Goal: Information Seeking & Learning: Learn about a topic

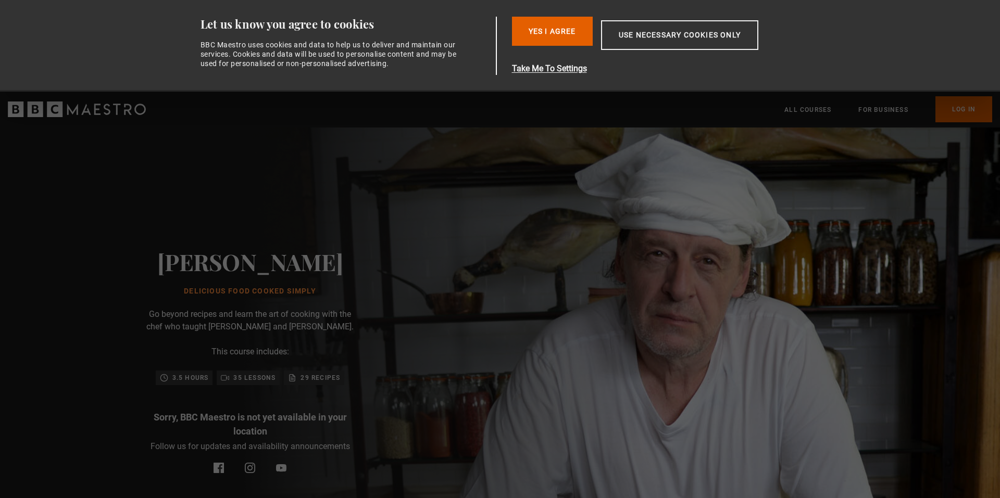
click at [546, 31] on button "Yes I Agree" at bounding box center [552, 31] width 81 height 29
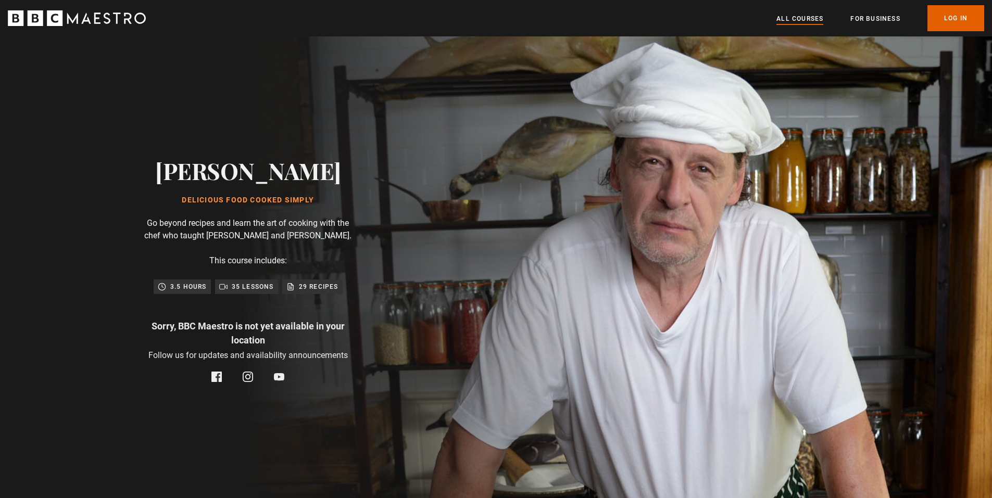
scroll to position [0, 273]
click at [798, 15] on link "All Courses" at bounding box center [800, 19] width 47 height 10
click at [496, 256] on div "[PERSON_NAME] Delicious Food Cooked Simply Go beyond recipes and learn the art …" at bounding box center [248, 269] width 496 height 467
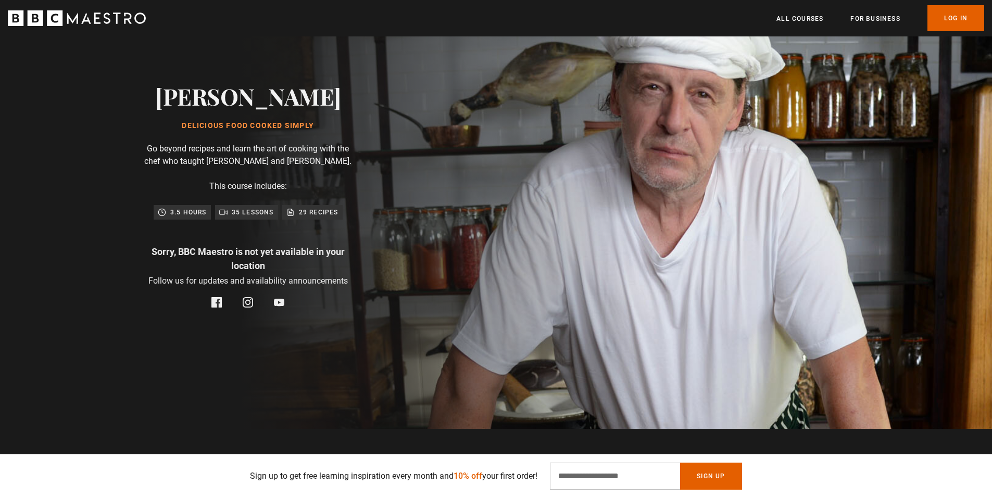
scroll to position [52, 0]
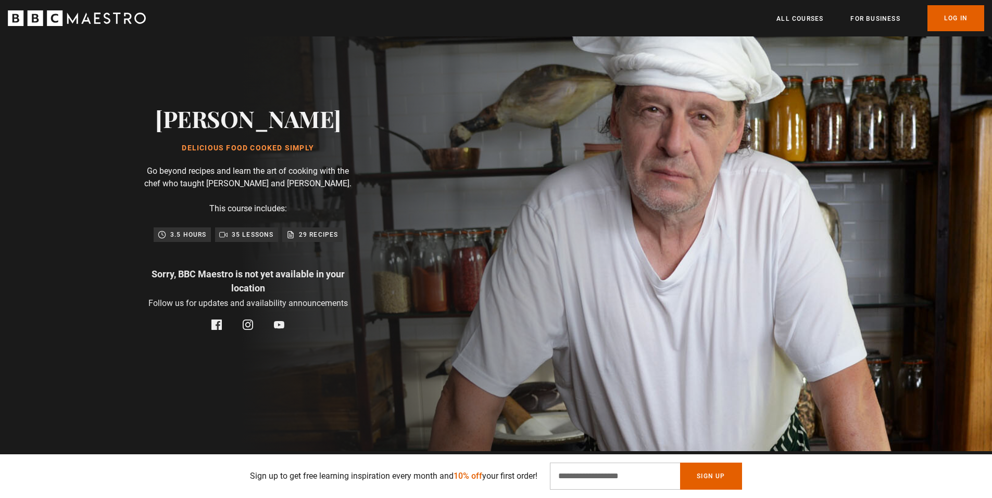
click at [177, 240] on p "3.5 hours" at bounding box center [188, 235] width 36 height 10
click at [218, 241] on div "35 lessons" at bounding box center [246, 235] width 63 height 15
click at [248, 237] on p "35 lessons" at bounding box center [253, 235] width 42 height 10
click at [308, 240] on p "29 recipes" at bounding box center [319, 235] width 40 height 10
click at [321, 240] on p "29 recipes" at bounding box center [319, 235] width 40 height 10
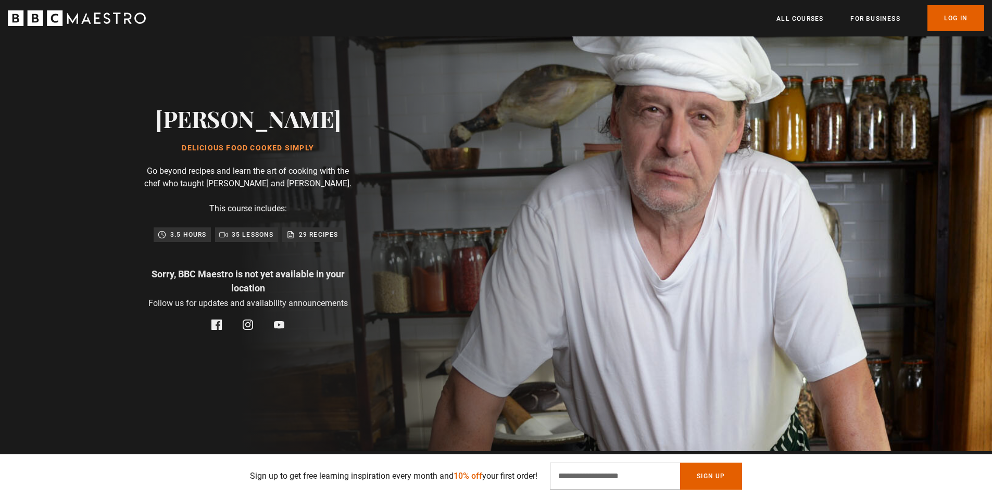
click at [321, 240] on p "29 recipes" at bounding box center [319, 235] width 40 height 10
click at [314, 249] on div "[PERSON_NAME] Delicious Food Cooked Simply Go beyond recipes and learn the art …" at bounding box center [247, 217] width 333 height 467
